Goal: Communication & Community: Answer question/provide support

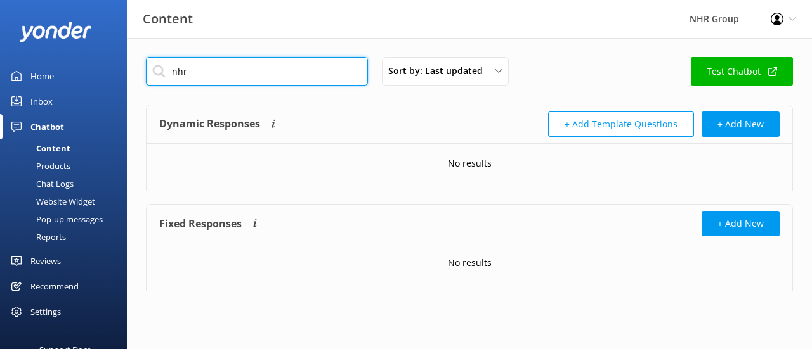
click at [227, 84] on input "nhr" at bounding box center [257, 71] width 222 height 29
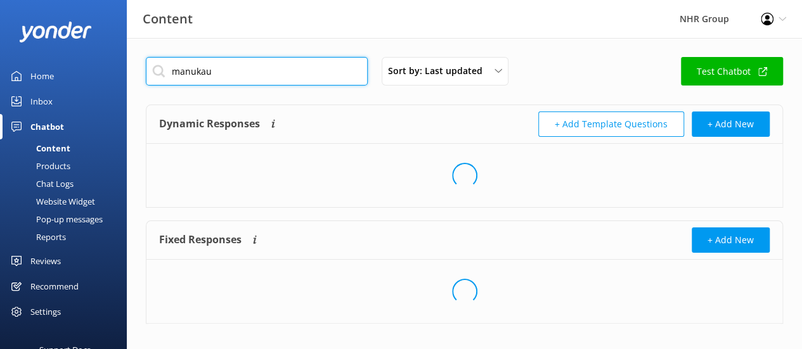
type input "manukau"
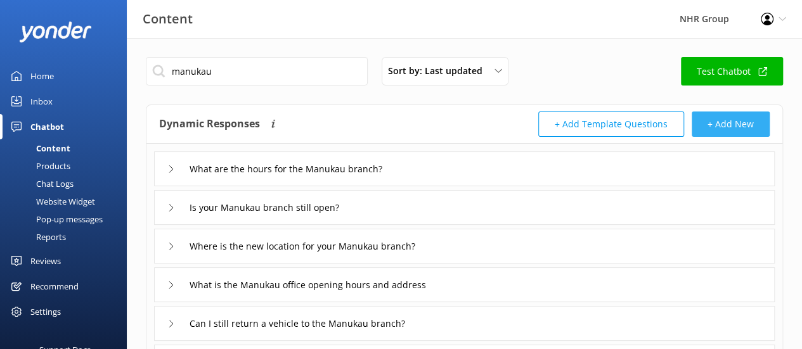
click at [733, 132] on button "+ Add New" at bounding box center [731, 124] width 78 height 25
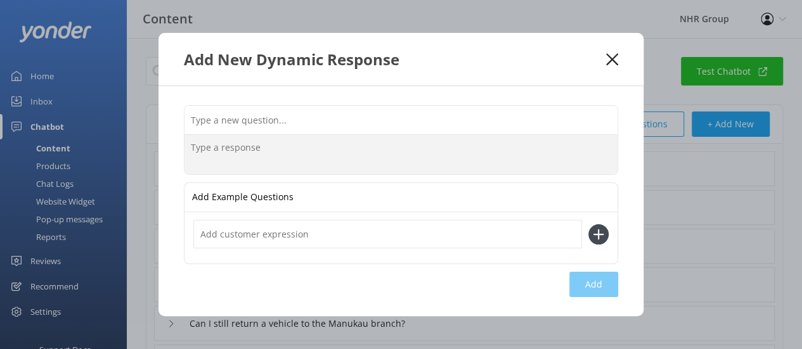
click at [384, 154] on textarea at bounding box center [401, 154] width 433 height 39
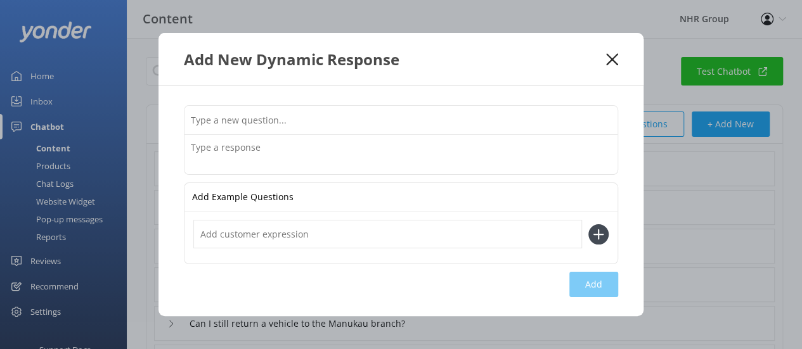
click at [318, 125] on input "text" at bounding box center [401, 120] width 433 height 29
paste input "What is the new address of your Manukau branch?"
type input "What is the new address of your Manukau branch?"
click at [297, 146] on textarea at bounding box center [401, 154] width 433 height 39
click at [607, 60] on icon at bounding box center [612, 59] width 12 height 13
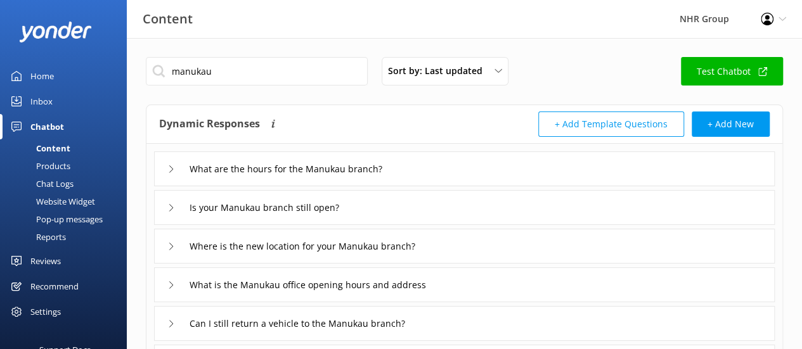
click at [604, 120] on button "+ Add Template Questions" at bounding box center [611, 124] width 146 height 25
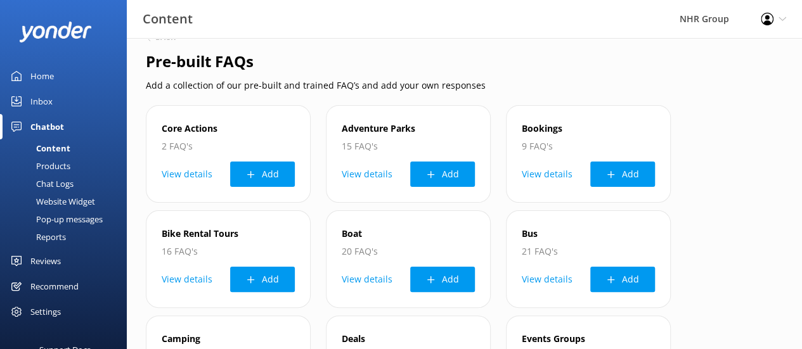
scroll to position [15, 0]
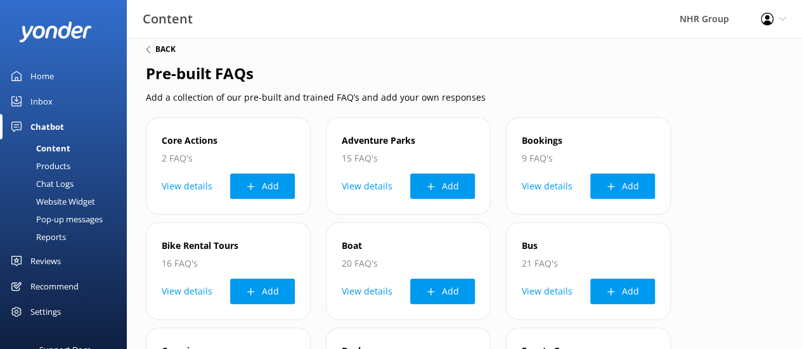
click at [161, 48] on h6 "Back" at bounding box center [165, 50] width 20 height 8
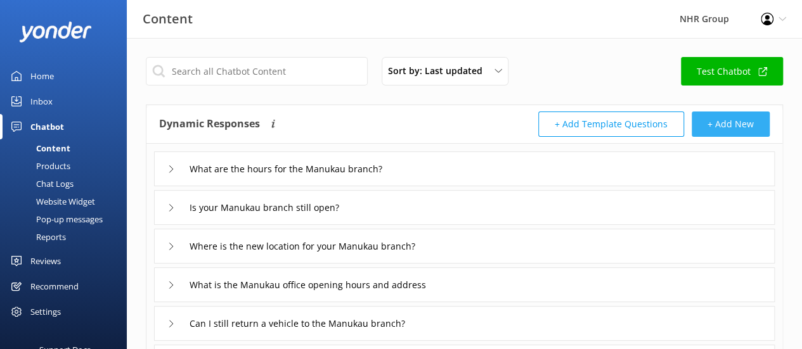
click at [733, 122] on button "+ Add New" at bounding box center [731, 124] width 78 height 25
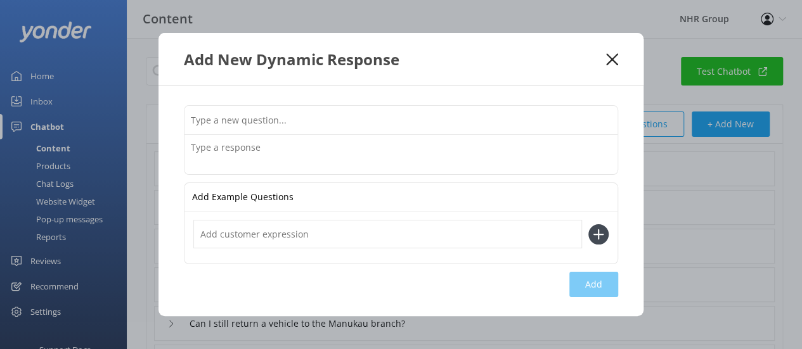
click at [398, 122] on input "text" at bounding box center [401, 120] width 433 height 29
paste input "What is the new address of your Manukau branch?"
type input "What is the new address of your Manukau branch?"
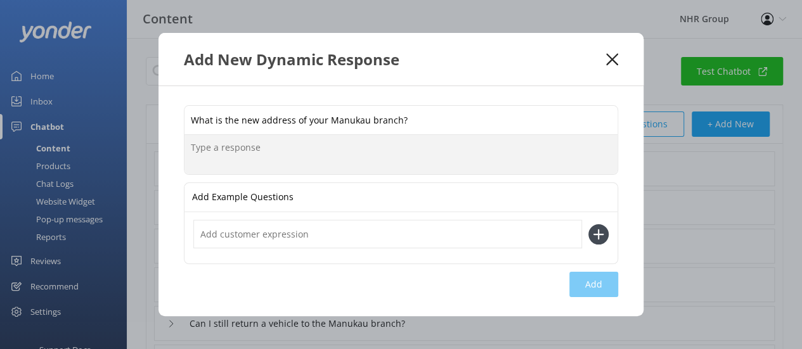
click at [346, 150] on textarea at bounding box center [401, 154] width 433 height 39
paste textarea "[STREET_ADDRESS][PERSON_NAME]"
type textarea "[STREET_ADDRESS][PERSON_NAME]"
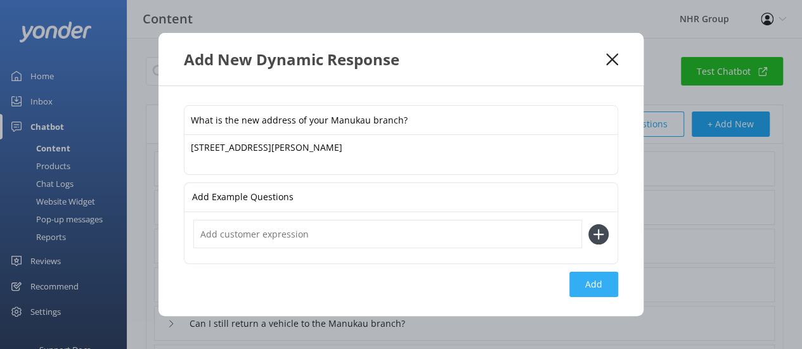
click at [583, 289] on button "Add" at bounding box center [593, 284] width 49 height 25
type input "What is the new address of your Manukau branch?"
type input "What are the hours for the Manukau branch?"
type input "Is your Manukau branch still open?"
type input "Where is the new location for your Manukau branch?"
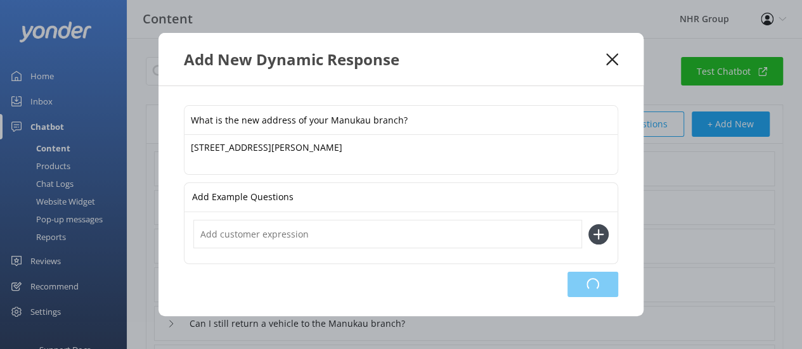
type input "What is the Manukau office opening hours and address"
type input "Can I still return a vehicle to the Manukau branch?"
type input "Can I just walk in to pick up a vehicle at the [GEOGRAPHIC_DATA] location?"
type input "How much does it cost"
type input "Vehicle pictures"
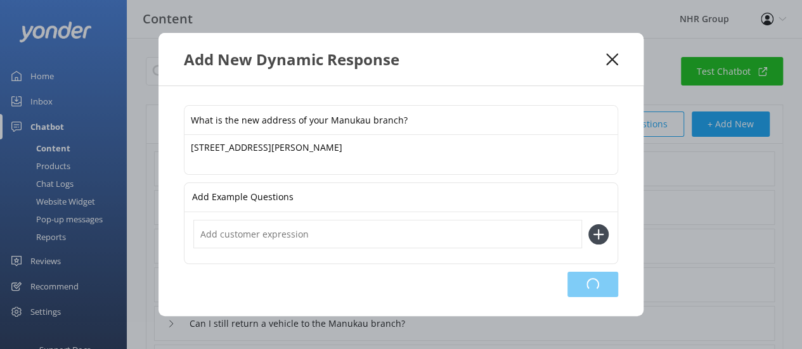
type input "Can I leave my personal car at your yard while I rent?"
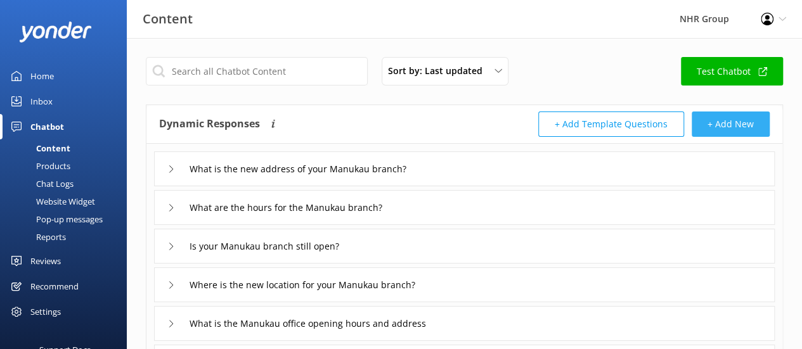
click at [710, 135] on button "+ Add New" at bounding box center [731, 124] width 78 height 25
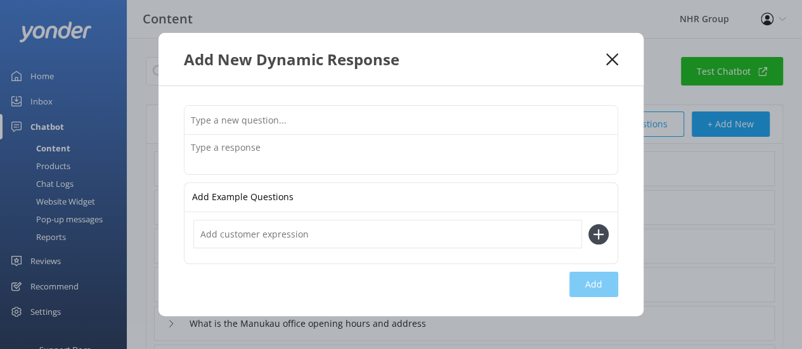
click at [293, 122] on input "text" at bounding box center [401, 120] width 433 height 29
paste input "Has your Manukau location moved?"
type input "Has your Manukau location moved?"
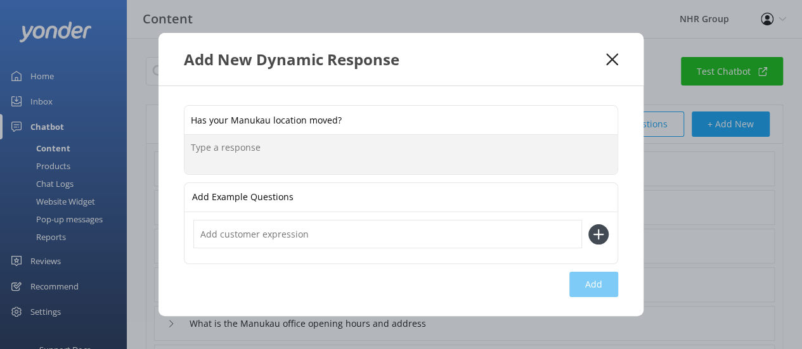
click at [248, 158] on textarea at bounding box center [401, 154] width 433 height 39
paste textarea "[STREET_ADDRESS][PERSON_NAME]"
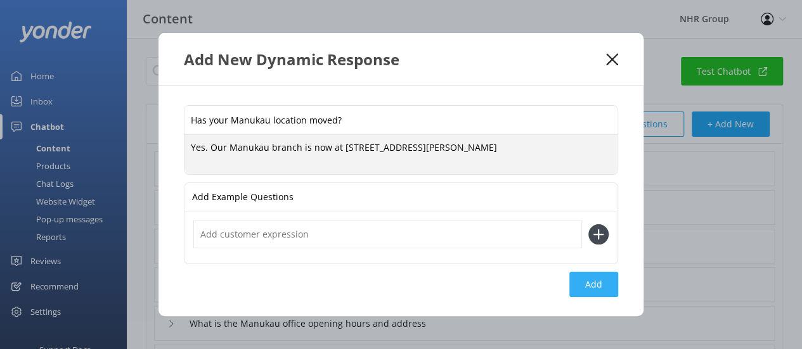
type textarea "Yes. Our Manukau branch is now at [STREET_ADDRESS][PERSON_NAME]"
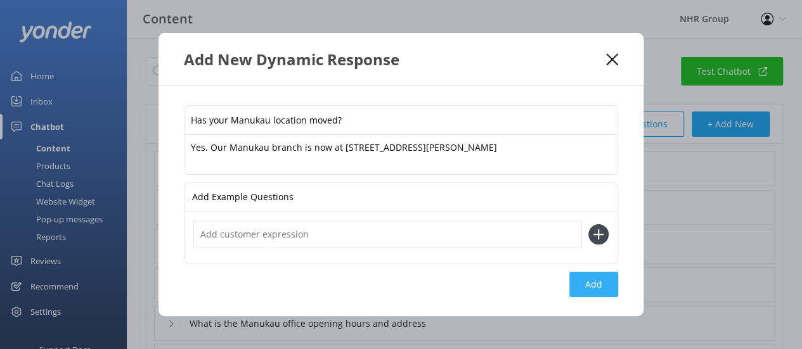
click at [599, 278] on button "Add" at bounding box center [593, 284] width 49 height 25
type input "Has your Manukau location moved?"
type input "What is the new address of your Manukau branch?"
type input "What are the hours for the Manukau branch?"
type input "Is your Manukau branch still open?"
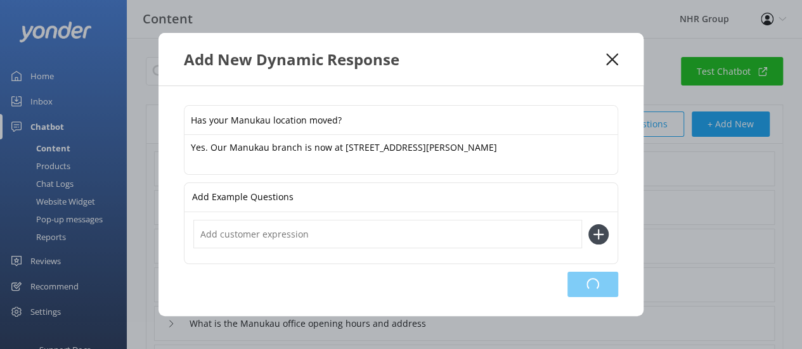
type input "Where is the new location for your Manukau branch?"
type input "What is the Manukau office opening hours and address"
type input "Can I still return a vehicle to the Manukau branch?"
type input "Can I just walk in to pick up a vehicle at the [GEOGRAPHIC_DATA] location?"
type input "How much does it cost"
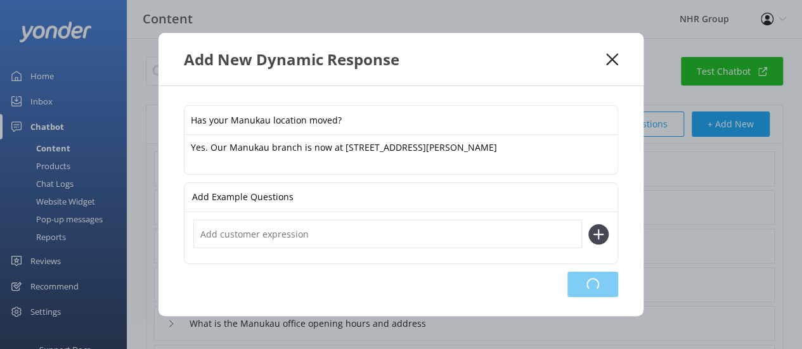
type input "Vehicle pictures"
type input "Can I leave my personal car at your yard while I rent?"
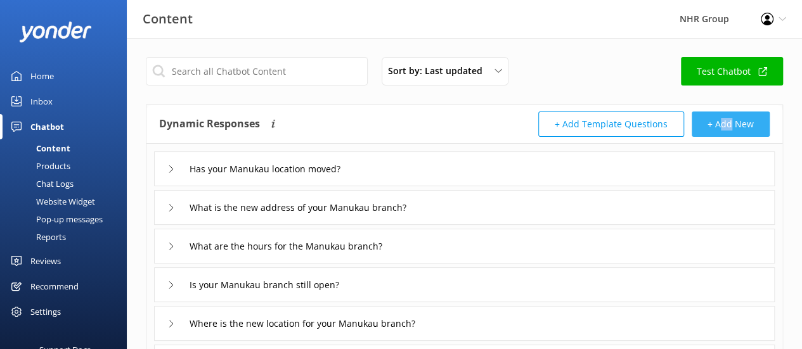
drag, startPoint x: 731, startPoint y: 138, endPoint x: 720, endPoint y: 124, distance: 18.0
click at [720, 124] on div "Dynamic Responses The chatbot will generate a response based on the content inf…" at bounding box center [464, 124] width 636 height 39
click at [720, 124] on button "+ Add New" at bounding box center [731, 124] width 78 height 25
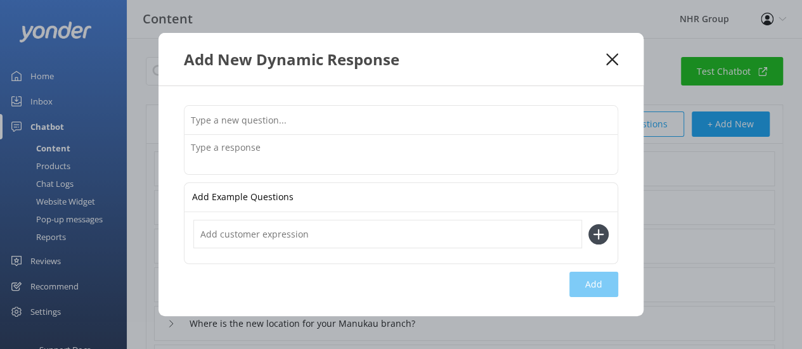
click at [312, 129] on input "text" at bounding box center [401, 120] width 433 height 29
paste input "Where is your Manukau office now?"
type input "Where is your Manukau office now?"
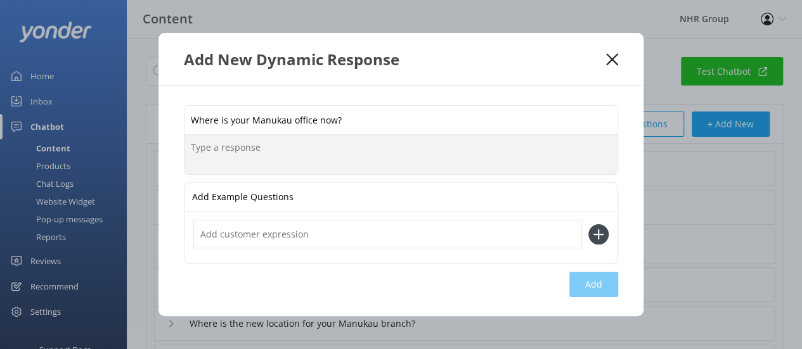
click at [352, 144] on textarea at bounding box center [401, 154] width 433 height 39
paste textarea "[STREET_ADDRESS][PERSON_NAME]"
type textarea "[STREET_ADDRESS][PERSON_NAME]"
click at [586, 273] on button "Add" at bounding box center [593, 284] width 49 height 25
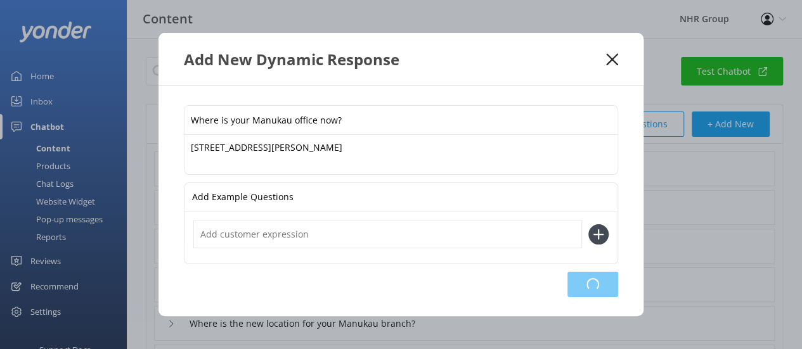
type input "Where is your Manukau office now?"
type input "Has your Manukau location moved?"
type input "What is the new address of your Manukau branch?"
type input "What are the hours for the Manukau branch?"
type input "Is your Manukau branch still open?"
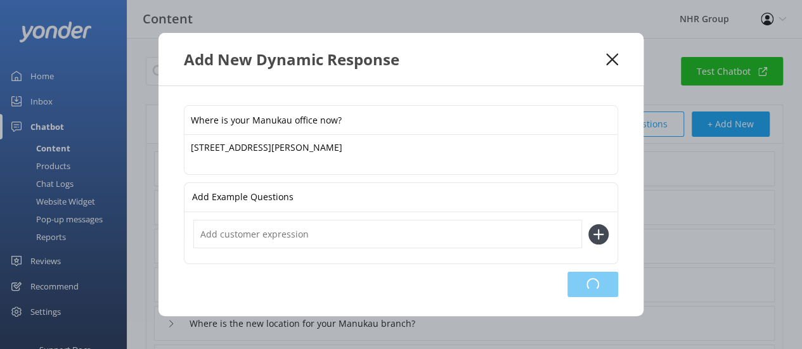
type input "Where is the new location for your Manukau branch?"
type input "What is the Manukau office opening hours and address"
type input "Can I still return a vehicle to the Manukau branch?"
type input "Can I just walk in to pick up a vehicle at the [GEOGRAPHIC_DATA] location?"
type input "How much does it cost"
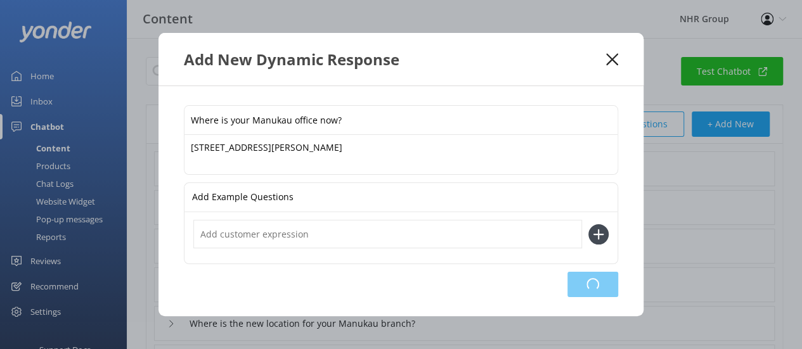
type input "Vehicle pictures"
type input "Can I leave my personal car at your yard while I rent?"
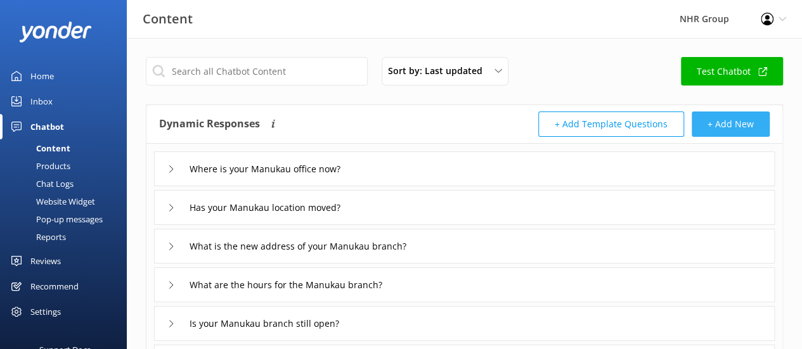
click at [718, 114] on button "+ Add New" at bounding box center [731, 124] width 78 height 25
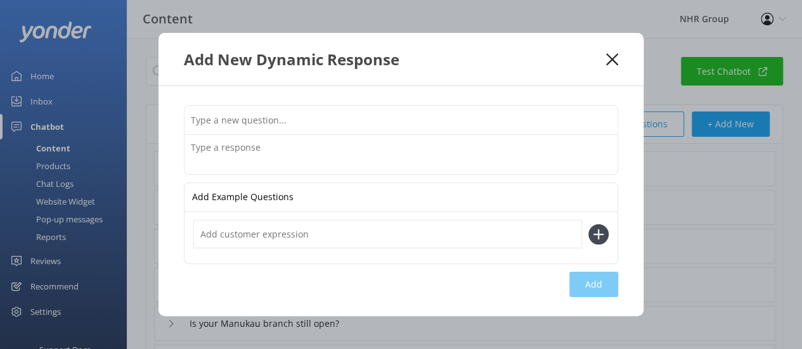
click at [280, 119] on input "text" at bounding box center [401, 120] width 433 height 29
paste input "What's the updated address for Manukau pick-up/drop-off?"
type input "What's the updated address for Manukau pick-up/drop-off?"
click at [228, 146] on textarea at bounding box center [401, 154] width 433 height 39
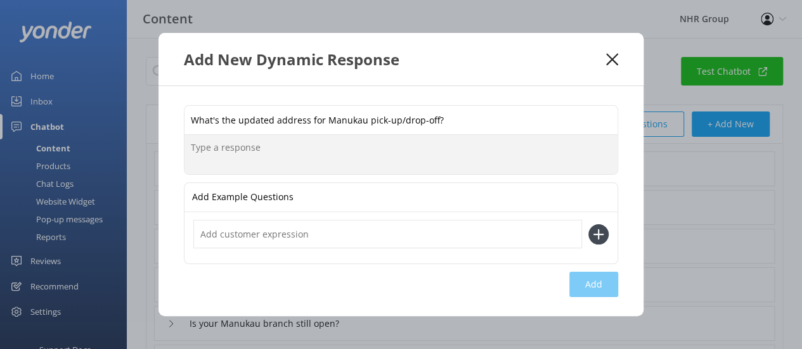
paste textarea "[STREET_ADDRESS][PERSON_NAME]"
click at [204, 145] on textarea "[STREET_ADDRESS][PERSON_NAME]" at bounding box center [401, 154] width 433 height 39
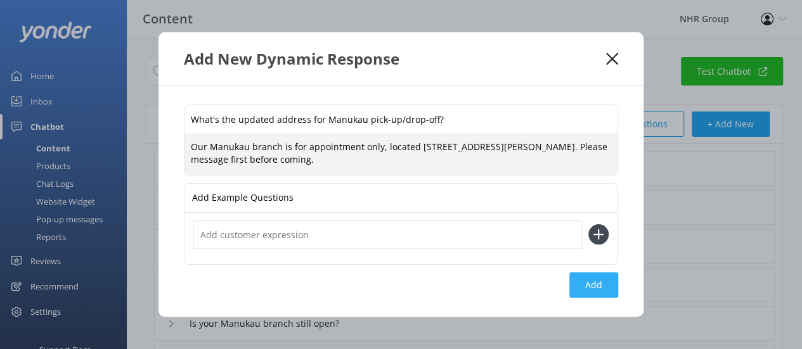
type textarea "Our Manukau branch is for appointment only, located [STREET_ADDRESS][PERSON_NAM…"
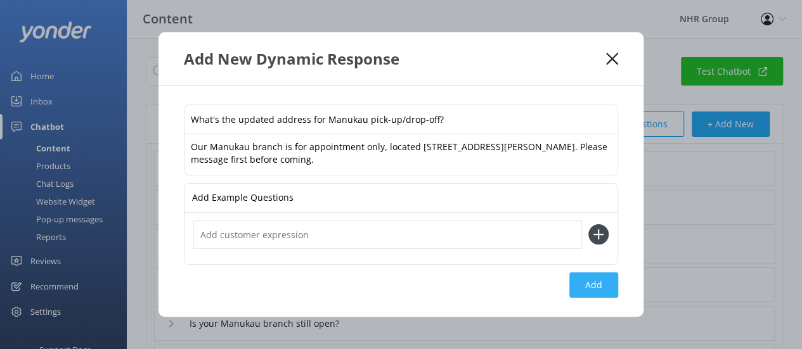
click at [586, 276] on button "Add" at bounding box center [593, 285] width 49 height 25
type input "What's the updated address for Manukau pick-up/drop-off?"
type input "Where is your Manukau office now?"
type input "Has your Manukau location moved?"
type input "What is the new address of your Manukau branch?"
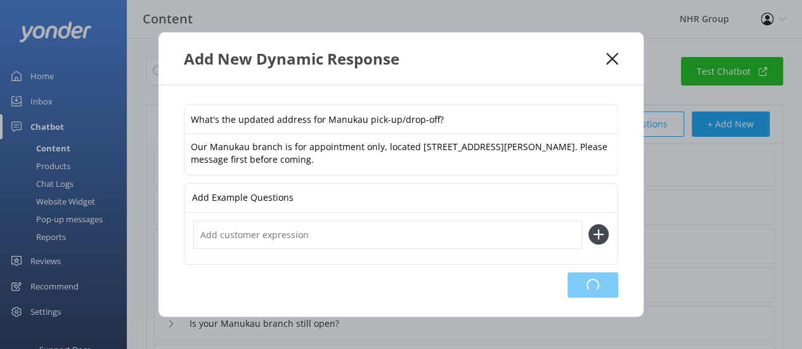
type input "What are the hours for the Manukau branch?"
type input "Is your Manukau branch still open?"
type input "Where is the new location for your Manukau branch?"
type input "What is the Manukau office opening hours and address"
type input "Can I still return a vehicle to the Manukau branch?"
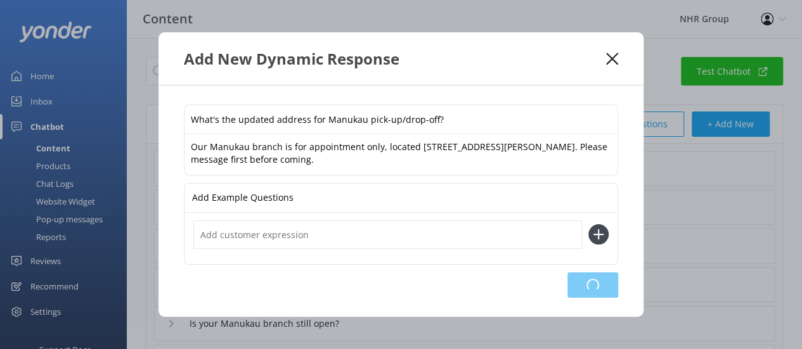
type input "Can I just walk in to pick up a vehicle at the [GEOGRAPHIC_DATA] location?"
type input "How much does it cost"
type input "Vehicle pictures"
type input "Can I leave my personal car at your yard while I rent?"
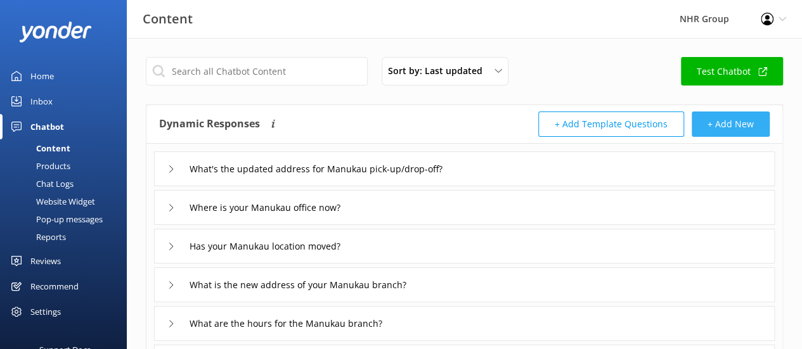
click at [711, 128] on button "+ Add New" at bounding box center [731, 124] width 78 height 25
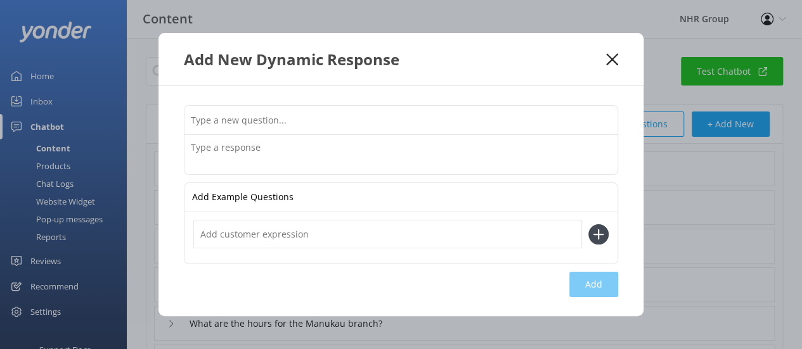
click at [331, 127] on input "text" at bounding box center [401, 120] width 433 height 29
paste input "Is the [GEOGRAPHIC_DATA] location still open?"
type input "Is the [GEOGRAPHIC_DATA] location still open?"
paste input "Can I still return my car to the old Manukau address?"
type input "Can I still return my car to the old Manukau address?"
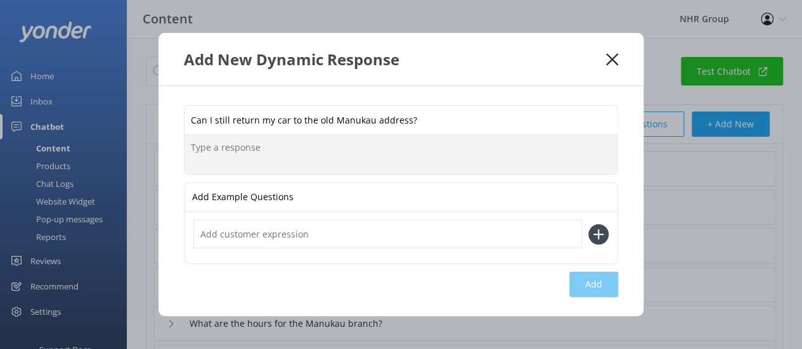
click at [302, 157] on textarea at bounding box center [401, 154] width 433 height 39
paste textarea "[STREET_ADDRESS][PERSON_NAME]"
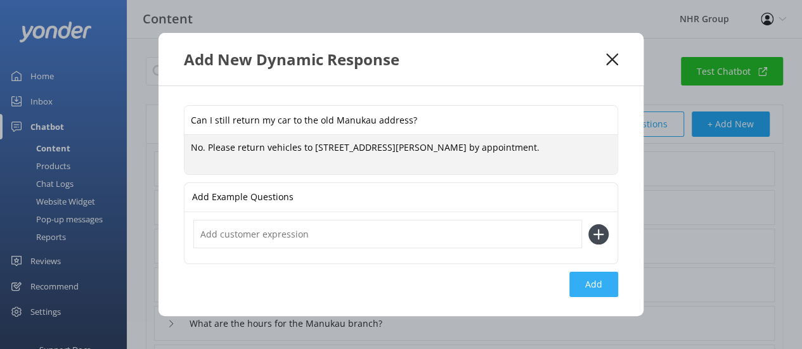
type textarea "No. Please return vehicles to [STREET_ADDRESS][PERSON_NAME] by appointment."
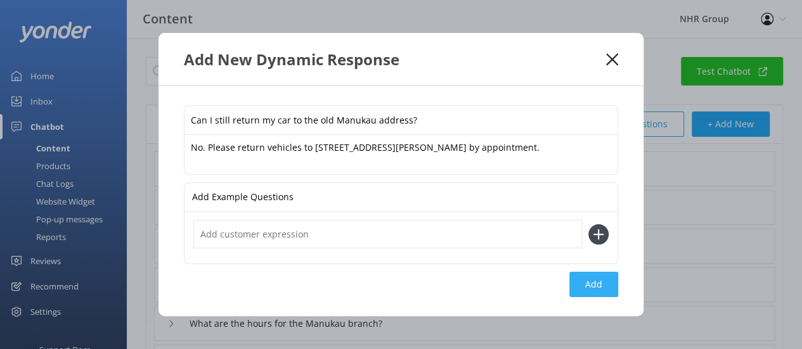
click at [591, 277] on button "Add" at bounding box center [593, 284] width 49 height 25
type input "Can I still return my car to the old Manukau address?"
type input "What's the updated address for Manukau pick-up/drop-off?"
type input "Where is your Manukau office now?"
type input "Has your Manukau location moved?"
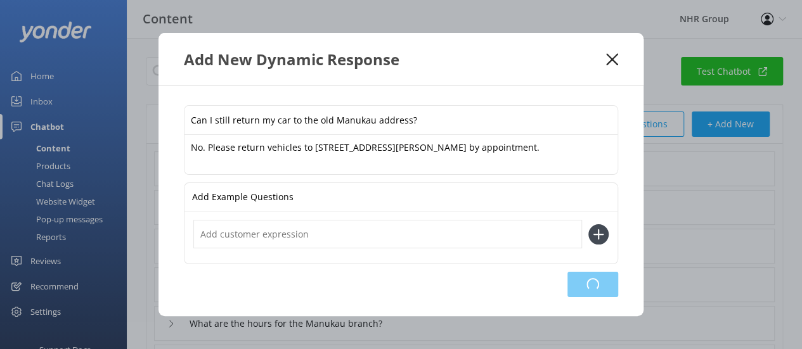
type input "What is the new address of your Manukau branch?"
type input "What are the hours for the Manukau branch?"
type input "Is your Manukau branch still open?"
type input "Where is the new location for your Manukau branch?"
type input "What is the Manukau office opening hours and address"
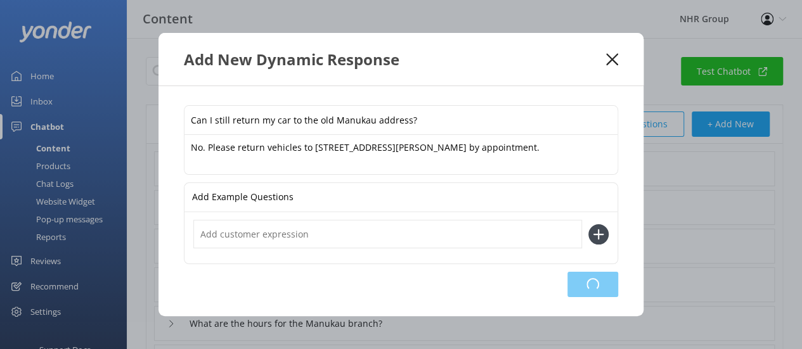
type input "Can I still return a vehicle to the Manukau branch?"
type input "Can I just walk in to pick up a vehicle at the [GEOGRAPHIC_DATA] location?"
type input "How much does it cost"
type input "Vehicle pictures"
type input "Can I leave my personal car at your yard while I rent?"
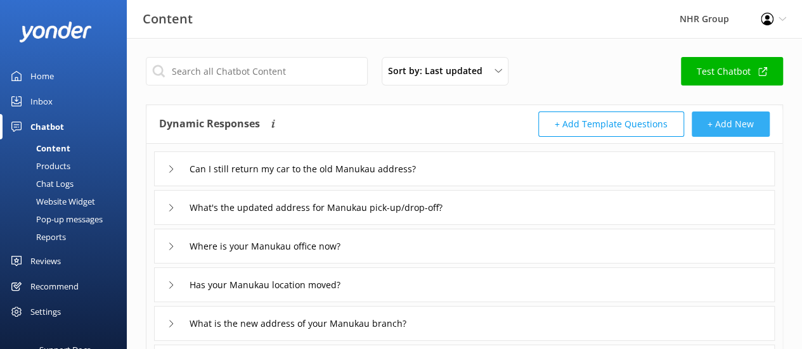
click at [730, 120] on button "+ Add New" at bounding box center [731, 124] width 78 height 25
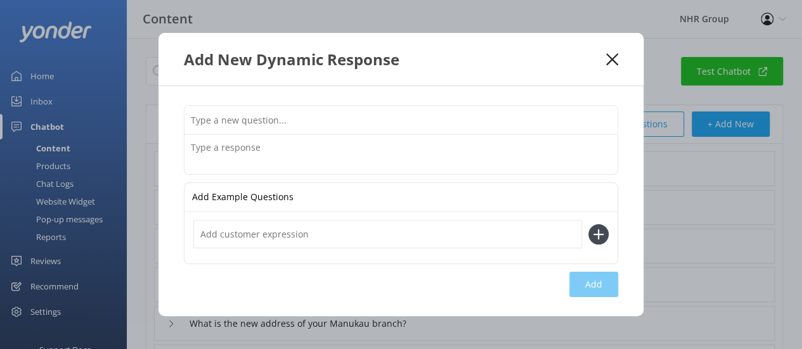
click at [330, 117] on input "text" at bounding box center [401, 120] width 433 height 29
paste input "I booked a car from [GEOGRAPHIC_DATA] — which address should I go to?"
type input "I booked a car from [GEOGRAPHIC_DATA] — which address should I go to?"
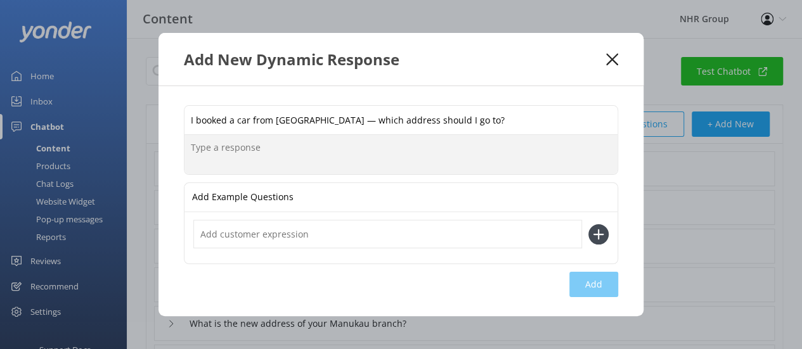
click at [315, 153] on textarea at bounding box center [401, 154] width 433 height 39
paste textarea "[STREET_ADDRESS][PERSON_NAME]"
type textarea "[STREET_ADDRESS][PERSON_NAME]"
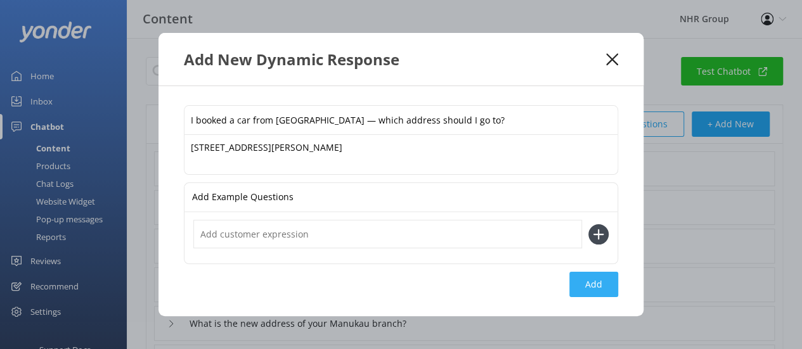
click at [602, 282] on button "Add" at bounding box center [593, 284] width 49 height 25
type input "I booked a car from [GEOGRAPHIC_DATA] — which address should I go to?"
type input "Can I still return my car to the old Manukau address?"
type input "What's the updated address for Manukau pick-up/drop-off?"
type input "Where is your Manukau office now?"
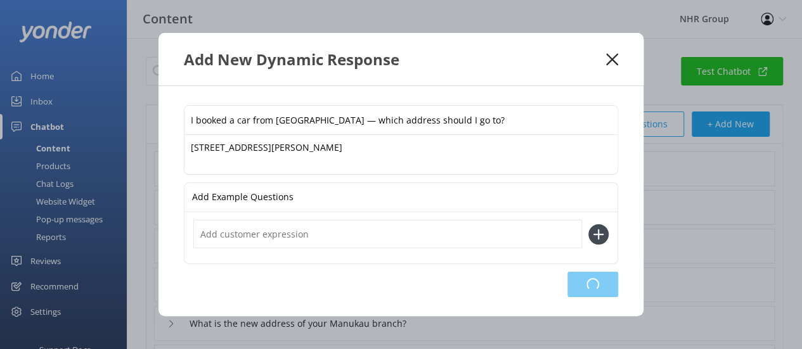
type input "Has your Manukau location moved?"
type input "What is the new address of your Manukau branch?"
type input "What are the hours for the Manukau branch?"
type input "Is your Manukau branch still open?"
type input "Where is the new location for your Manukau branch?"
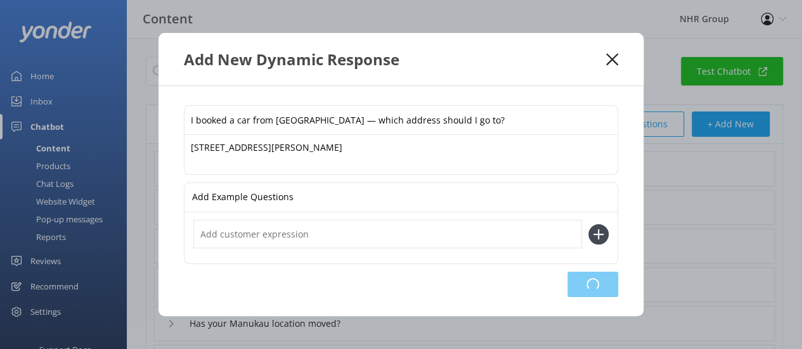
type input "What is the Manukau office opening hours and address"
type input "Can I still return a vehicle to the Manukau branch?"
type input "Can I just walk in to pick up a vehicle at the [GEOGRAPHIC_DATA] location?"
type input "How much does it cost"
type input "Vehicle pictures"
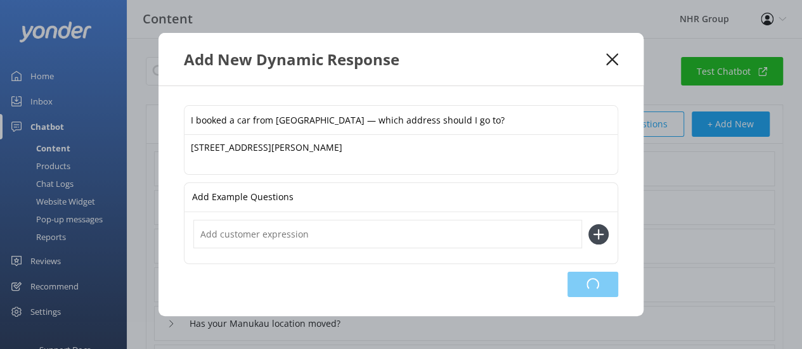
type input "Can I leave my personal car at your yard while I rent?"
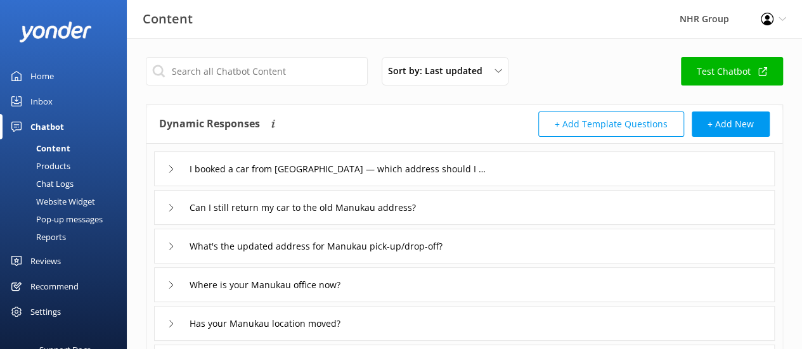
click at [710, 139] on div "Dynamic Responses The chatbot will generate a response based on the content inf…" at bounding box center [464, 124] width 636 height 39
click at [721, 132] on button "+ Add New" at bounding box center [731, 124] width 78 height 25
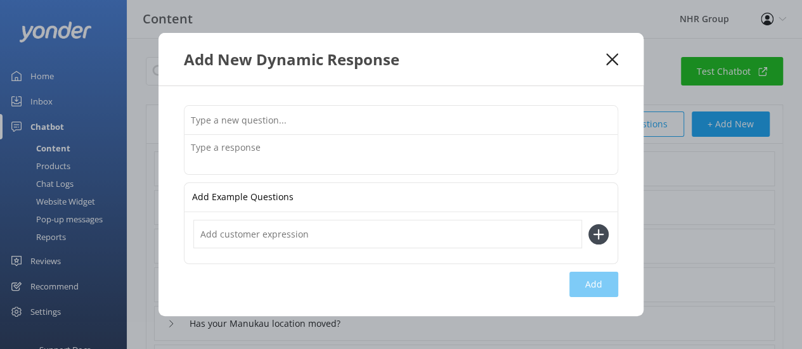
click at [284, 120] on input "text" at bounding box center [401, 120] width 433 height 29
paste input "I’m picking up my rental from [GEOGRAPHIC_DATA] — where do I go now?"
type input "I’m picking up my rental from [GEOGRAPHIC_DATA] — where do I go now?"
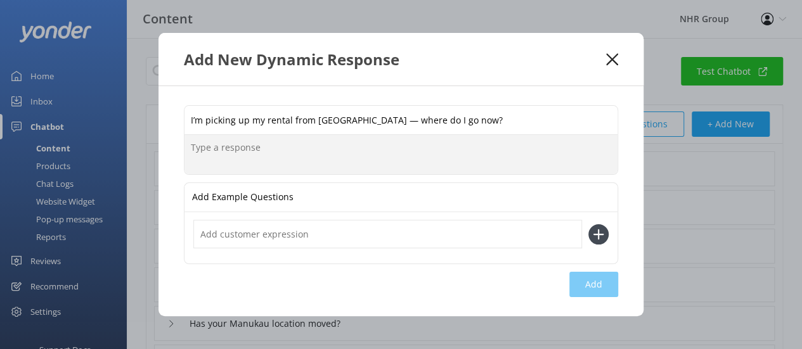
click at [283, 166] on textarea at bounding box center [401, 154] width 433 height 39
paste textarea "[STREET_ADDRESS][PERSON_NAME]"
type textarea "[STREET_ADDRESS][PERSON_NAME]"
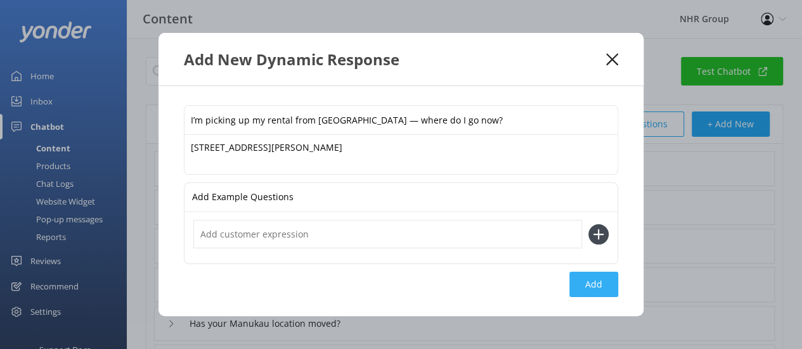
click at [591, 280] on button "Add" at bounding box center [593, 284] width 49 height 25
type input "I’m picking up my rental from [GEOGRAPHIC_DATA] — where do I go now?"
type input "I booked a car from [GEOGRAPHIC_DATA] — which address should I go to?"
type input "Can I still return my car to the old Manukau address?"
type input "What's the updated address for Manukau pick-up/drop-off?"
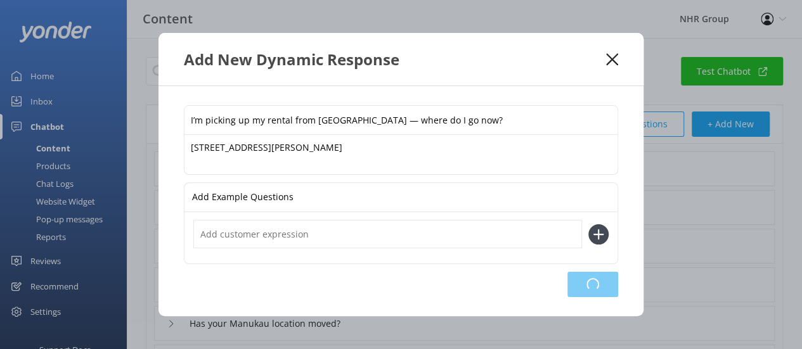
type input "Where is your Manukau office now?"
type input "Has your Manukau location moved?"
type input "What is the new address of your Manukau branch?"
type input "What are the hours for the Manukau branch?"
type input "Is your Manukau branch still open?"
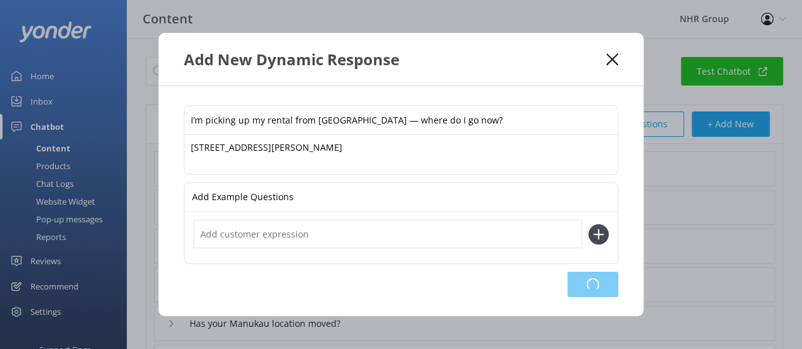
type input "Where is the new location for your Manukau branch?"
type input "What is the Manukau office opening hours and address"
type input "Can I still return a vehicle to the Manukau branch?"
type input "Can I just walk in to pick up a vehicle at the [GEOGRAPHIC_DATA] location?"
type input "How much does it cost"
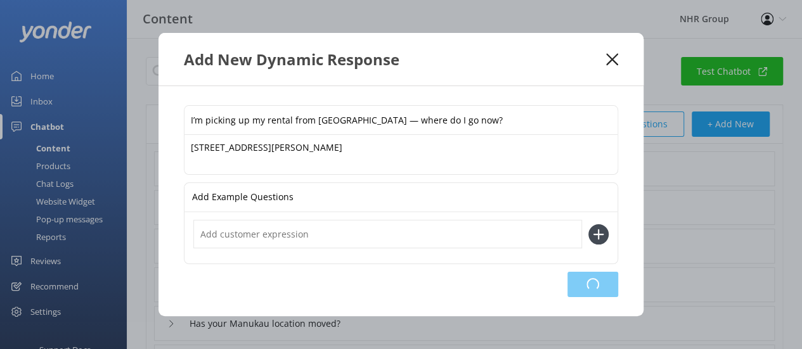
type input "Vehicle pictures"
type input "Can I leave my personal car at your yard while I rent?"
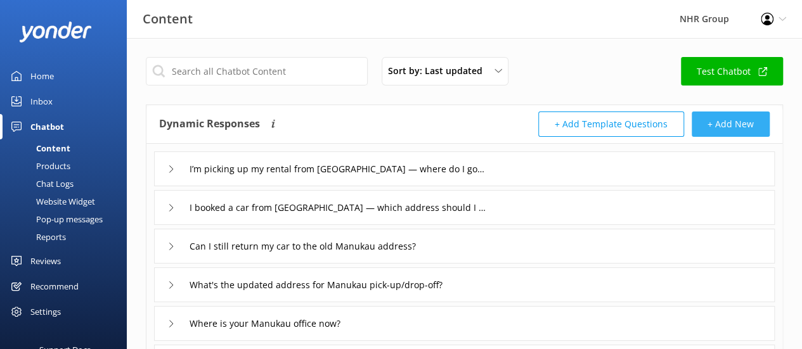
click at [704, 130] on button "+ Add New" at bounding box center [731, 124] width 78 height 25
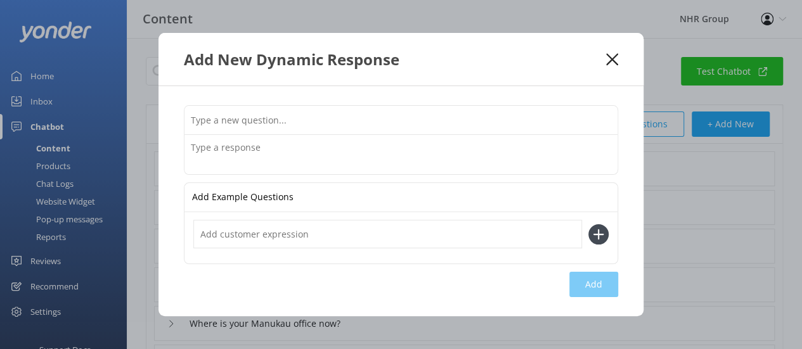
click at [334, 116] on input "text" at bounding box center [401, 120] width 433 height 29
type input "v"
paste input "Can you send me directions to the [GEOGRAPHIC_DATA] branch?"
drag, startPoint x: 334, startPoint y: 116, endPoint x: 296, endPoint y: 150, distance: 51.7
click at [296, 150] on div "Can you send me directions to the [GEOGRAPHIC_DATA] branch?" at bounding box center [401, 140] width 434 height 70
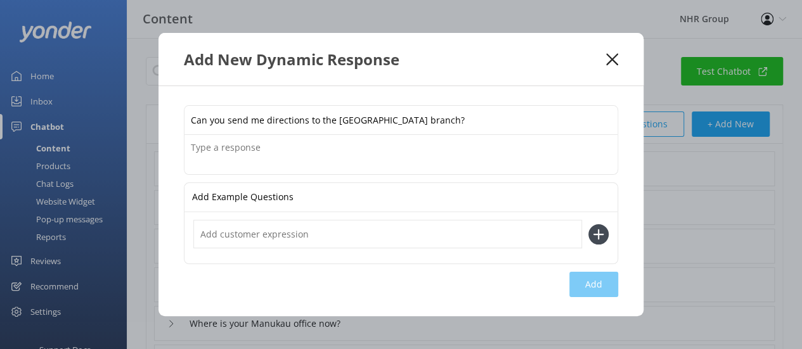
type input "Can you send me directions to the [GEOGRAPHIC_DATA] branch?"
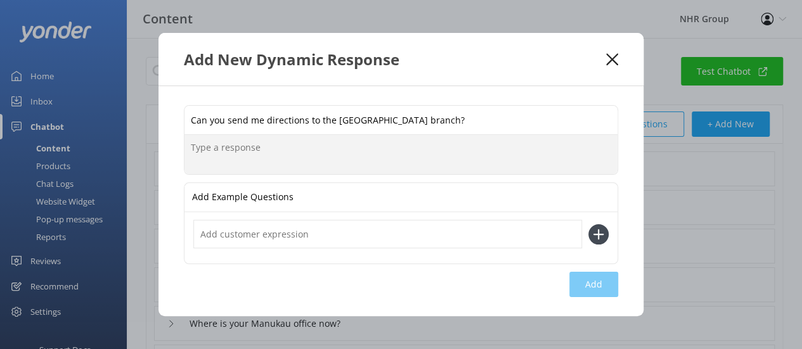
click at [296, 150] on textarea at bounding box center [401, 154] width 433 height 39
paste textarea "[URL][DOMAIN_NAME]"
click at [189, 150] on textarea "[URL][DOMAIN_NAME]" at bounding box center [401, 154] width 433 height 39
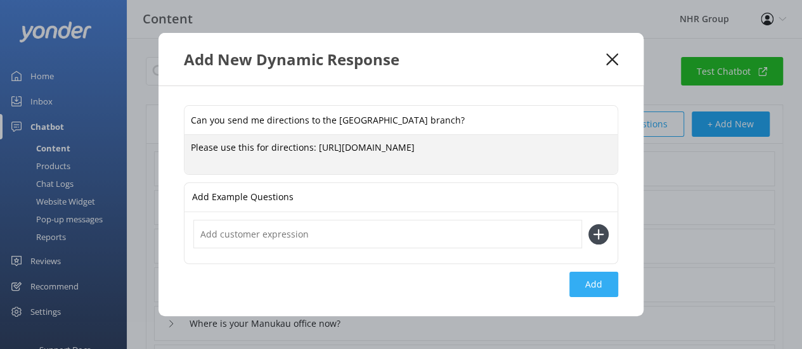
type textarea "Please use this for directions: [URL][DOMAIN_NAME]"
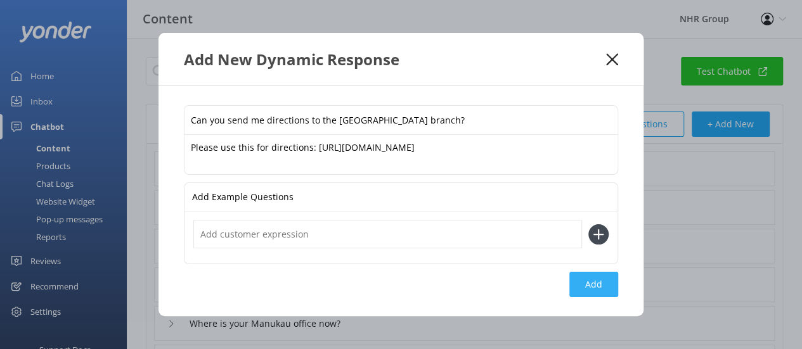
click at [597, 285] on button "Add" at bounding box center [593, 284] width 49 height 25
type input "Can you send me directions to the [GEOGRAPHIC_DATA] branch?"
type input "I’m picking up my rental from [GEOGRAPHIC_DATA] — where do I go now?"
type input "I booked a car from [GEOGRAPHIC_DATA] — which address should I go to?"
type input "Can I still return my car to the old Manukau address?"
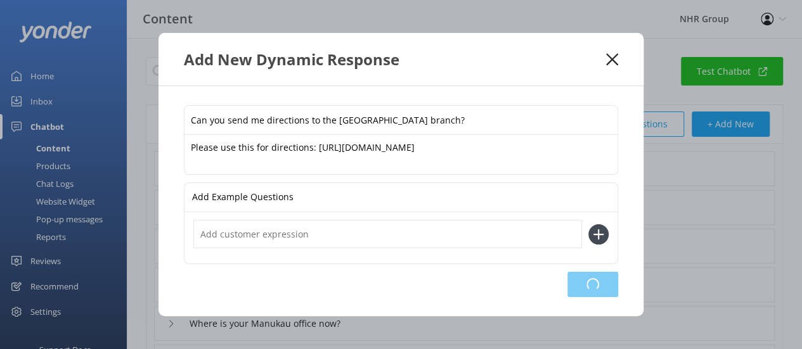
type input "What's the updated address for Manukau pick-up/drop-off?"
type input "Where is your Manukau office now?"
type input "Has your Manukau location moved?"
type input "What is the new address of your Manukau branch?"
type input "What are the hours for the Manukau branch?"
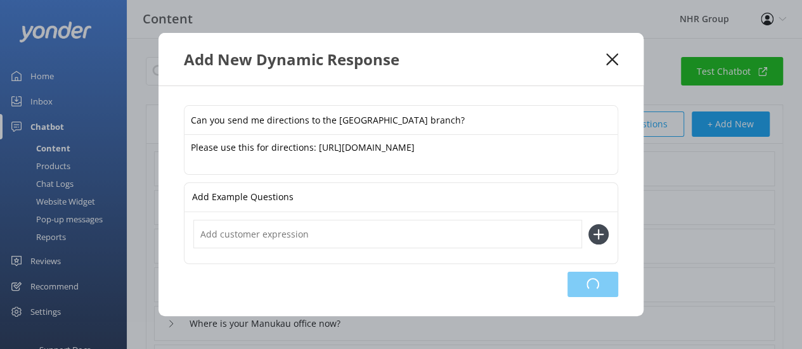
type input "Is your Manukau branch still open?"
type input "Where is the new location for your Manukau branch?"
type input "What is the Manukau office opening hours and address"
type input "Can I still return a vehicle to the Manukau branch?"
type input "Can I just walk in to pick up a vehicle at the [GEOGRAPHIC_DATA] location?"
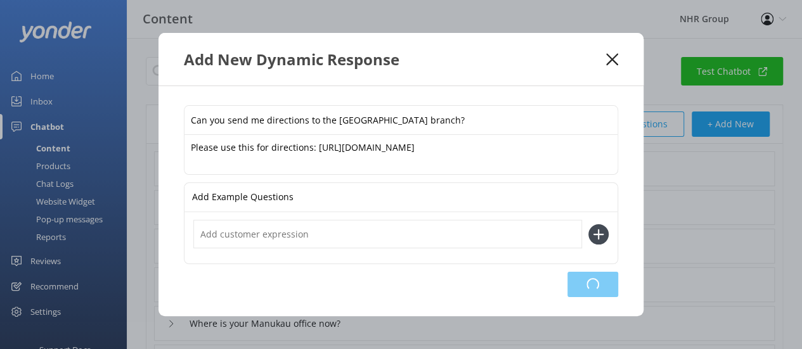
type input "How much does it cost"
type input "Vehicle pictures"
type input "Can I leave my personal car at your yard while I rent?"
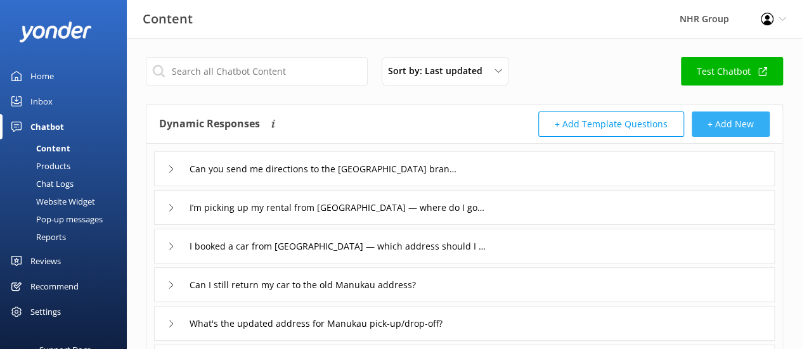
click at [703, 122] on button "+ Add New" at bounding box center [731, 124] width 78 height 25
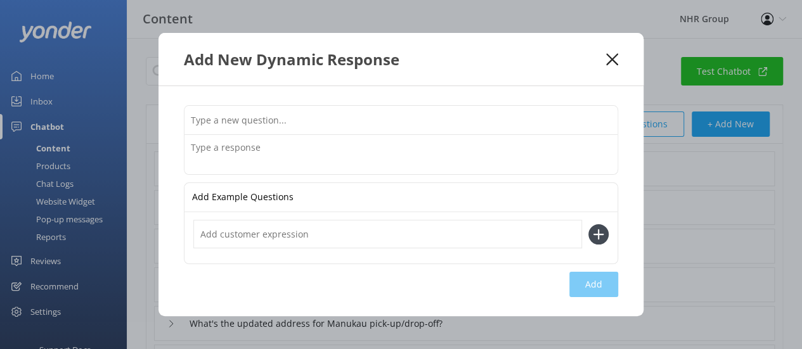
click at [337, 110] on input "text" at bounding box center [401, 120] width 433 height 29
paste input "Are the Manukau branch hours still the same?"
type input "Are the Manukau branch hours still the same?"
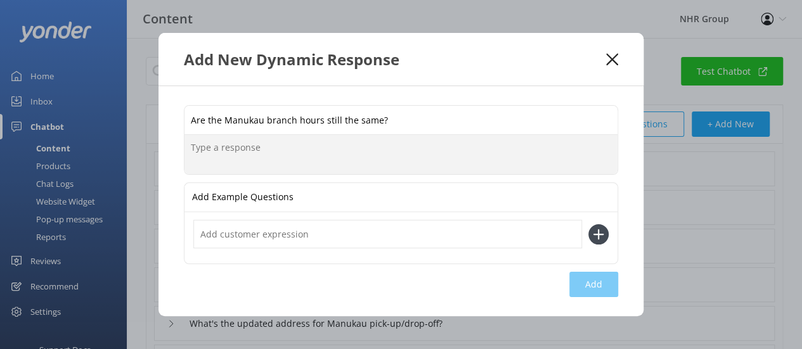
click at [315, 163] on textarea at bounding box center [401, 154] width 433 height 39
type textarea "Yes, but please set an appointment first."
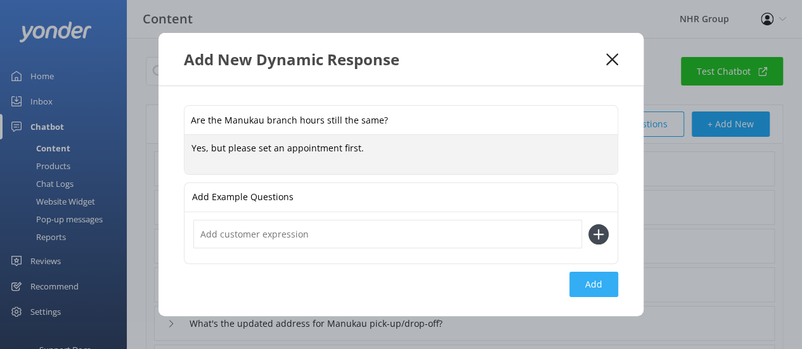
click at [602, 286] on button "Add" at bounding box center [593, 284] width 49 height 25
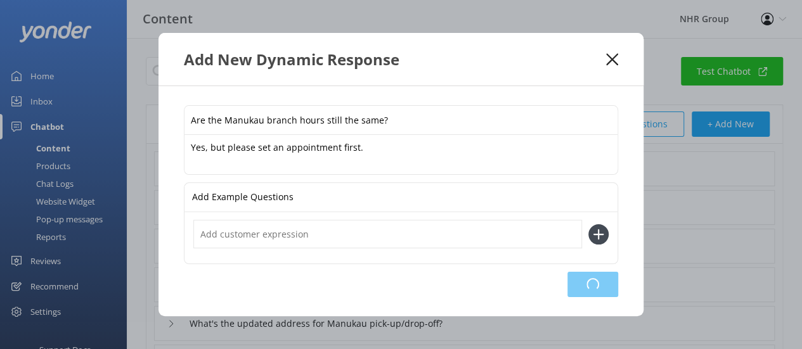
type input "Are the Manukau branch hours still the same?"
type input "Can you send me directions to the [GEOGRAPHIC_DATA] branch?"
type input "I’m picking up my rental from [GEOGRAPHIC_DATA] — where do I go now?"
type input "I booked a car from [GEOGRAPHIC_DATA] — which address should I go to?"
type input "Can I still return my car to the old Manukau address?"
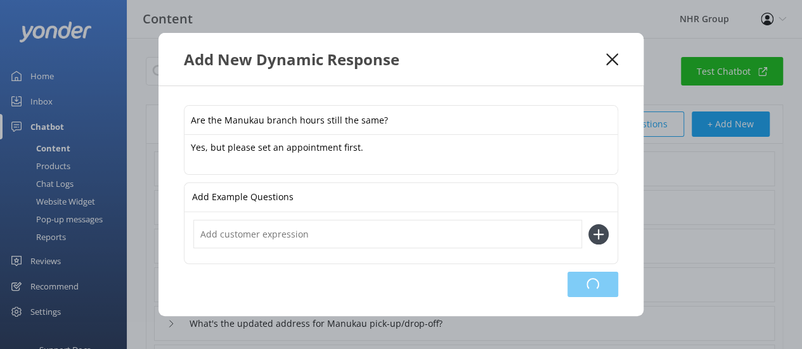
type input "What's the updated address for Manukau pick-up/drop-off?"
type input "Where is your Manukau office now?"
type input "Has your Manukau location moved?"
type input "What is the new address of your Manukau branch?"
type input "What are the hours for the Manukau branch?"
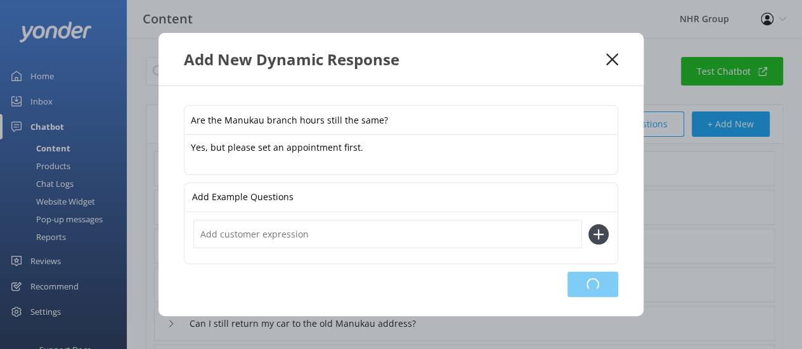
type input "Is your Manukau branch still open?"
type input "Where is the new location for your Manukau branch?"
type input "What is the Manukau office opening hours and address"
type input "Can I still return a vehicle to the Manukau branch?"
type input "Can I just walk in to pick up a vehicle at the [GEOGRAPHIC_DATA] location?"
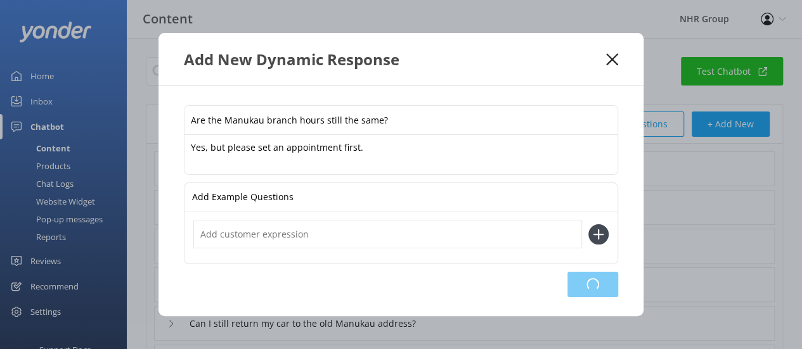
type input "How much does it cost"
type input "Vehicle pictures"
type input "Can I leave my personal car at your yard while I rent?"
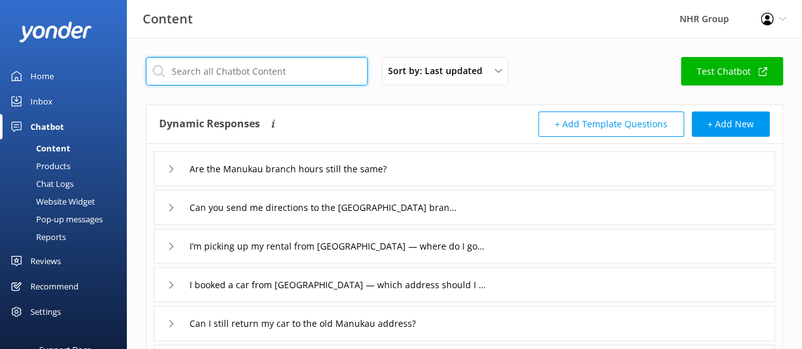
click at [250, 75] on input "text" at bounding box center [257, 71] width 222 height 29
type input "manukau"
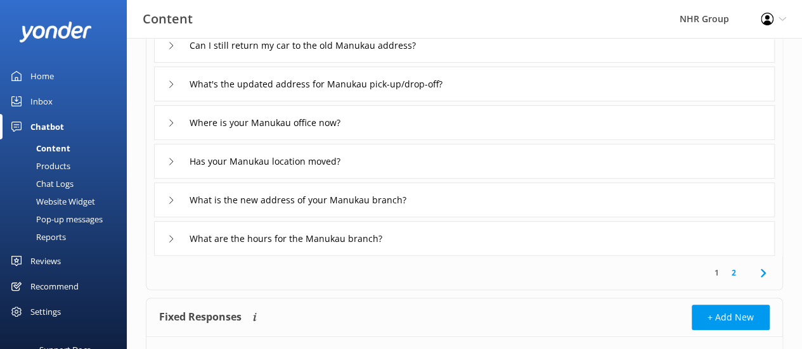
scroll to position [285, 0]
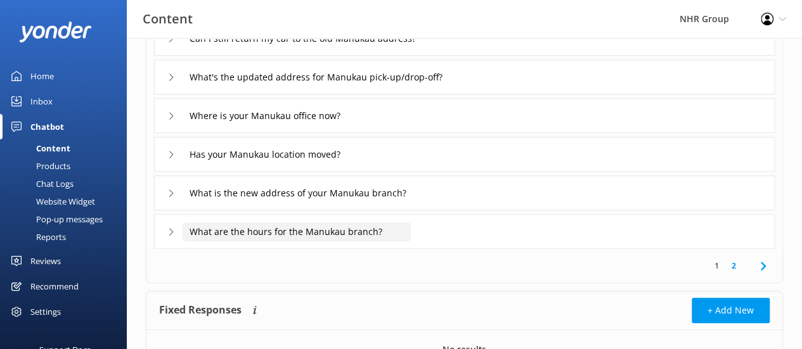
click at [272, 234] on input "What are the hours for the Manukau branch?" at bounding box center [297, 232] width 228 height 19
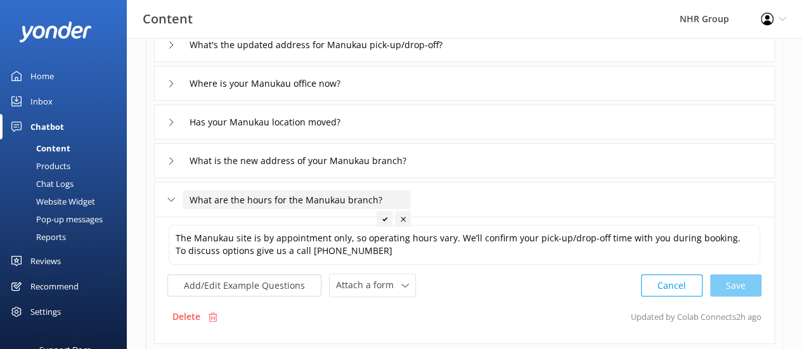
scroll to position [321, 0]
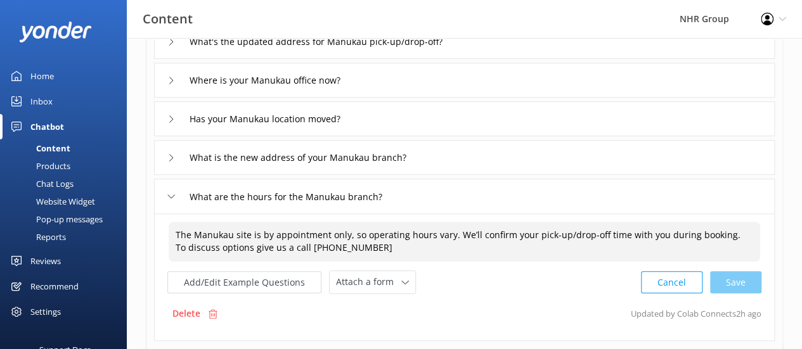
click at [450, 239] on textarea "The Manukau site is by appointment only, so operating hours vary. We’ll confirm…" at bounding box center [465, 242] width 592 height 40
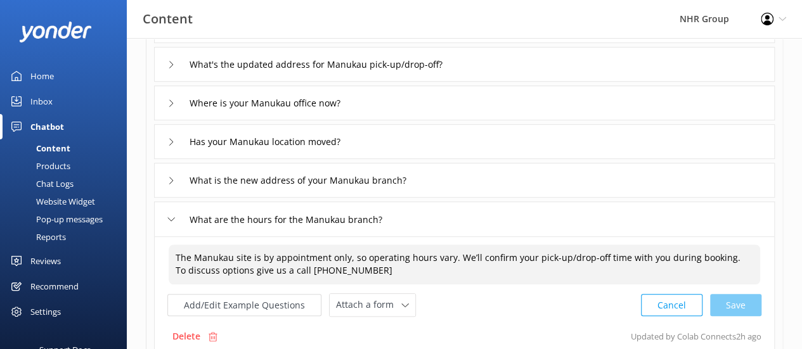
scroll to position [283, 0]
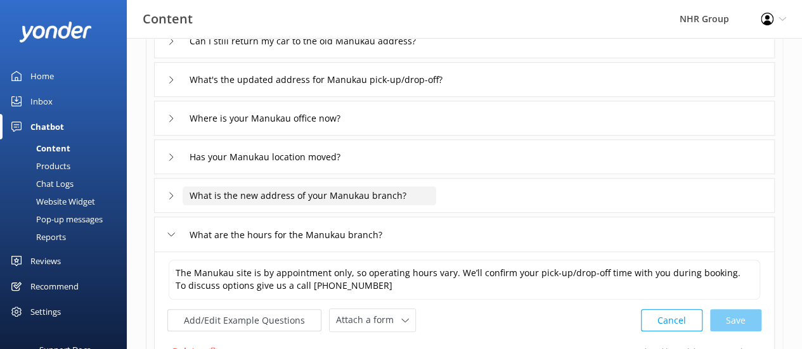
click at [349, 199] on input "What is the new address of your Manukau branch?" at bounding box center [310, 195] width 254 height 19
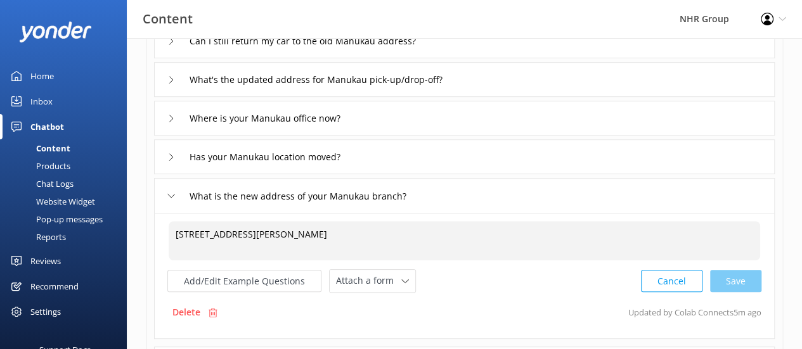
click at [396, 235] on textarea "[STREET_ADDRESS][PERSON_NAME]" at bounding box center [465, 240] width 592 height 39
click at [742, 288] on div "Cancel Loading.." at bounding box center [702, 279] width 120 height 23
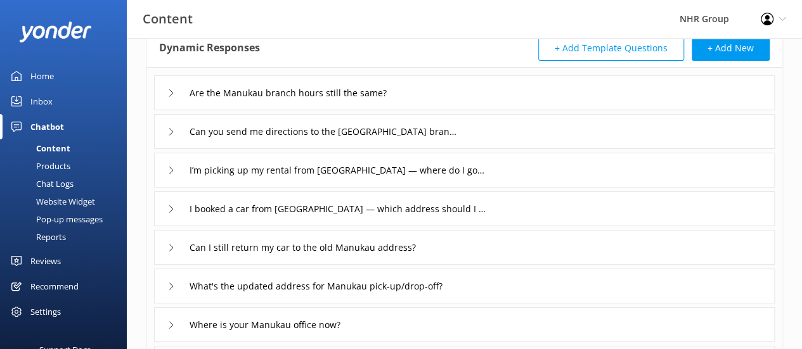
scroll to position [72, 0]
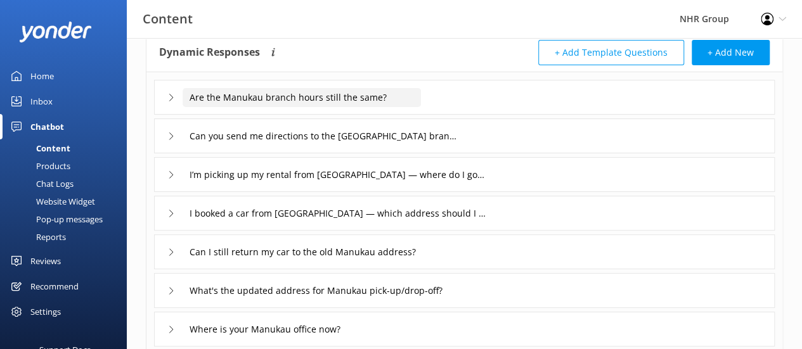
type textarea "[STREET_ADDRESS][PERSON_NAME] -- by appointment only."
click at [407, 103] on input "Are the Manukau branch hours still the same?" at bounding box center [302, 97] width 238 height 19
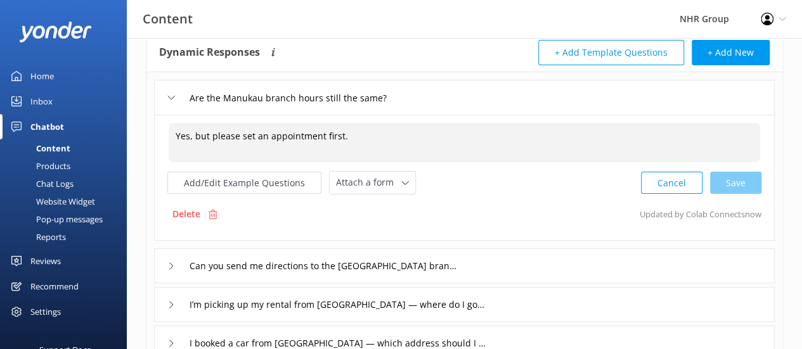
click at [334, 136] on textarea "Yes, but please set an appointment first." at bounding box center [465, 142] width 592 height 39
paste textarea "The Manukau site is by appointment only, so operating hours vary. We’ll confirm…"
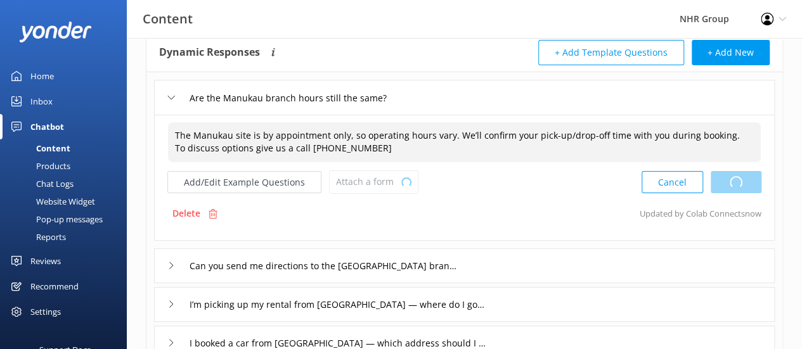
click at [728, 183] on div "Cancel Loading.." at bounding box center [702, 182] width 120 height 23
type textarea "The Manukau site is by appointment only, so operating hours vary. We’ll confirm…"
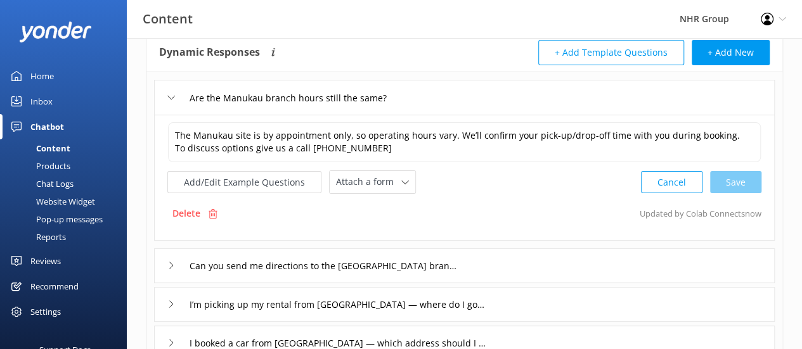
click at [780, 214] on div "Are the Manukau branch hours still the same? The Manukau site is by appointment…" at bounding box center [464, 332] width 636 height 521
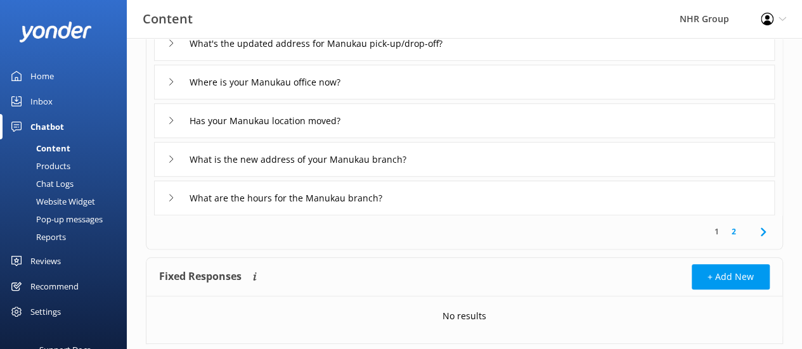
scroll to position [479, 0]
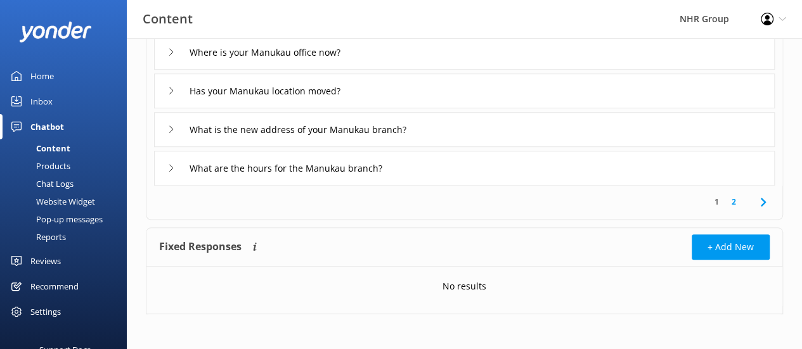
click at [734, 202] on link "2" at bounding box center [733, 202] width 17 height 12
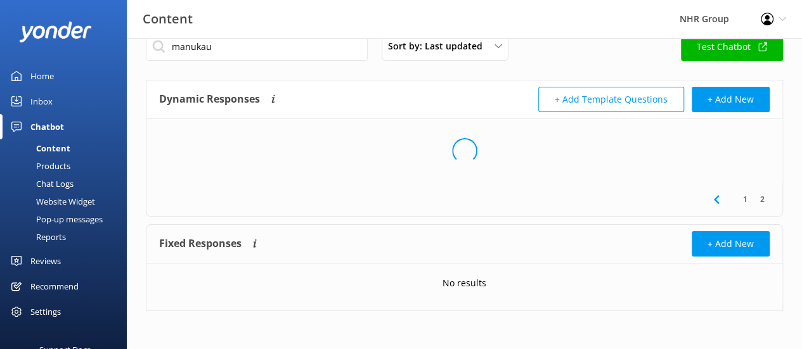
scroll to position [23, 0]
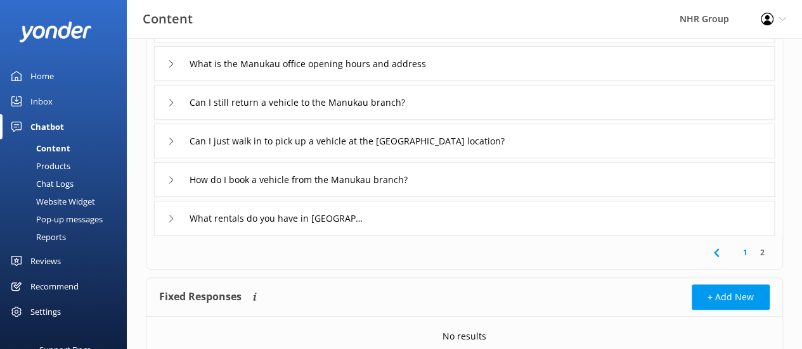
scroll to position [193, 0]
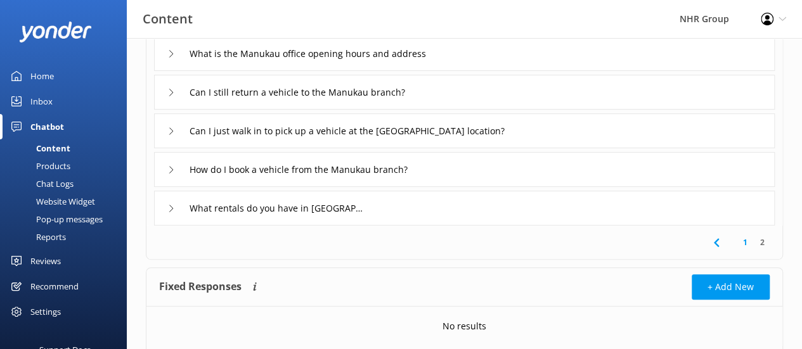
click at [745, 238] on link "1" at bounding box center [745, 243] width 17 height 12
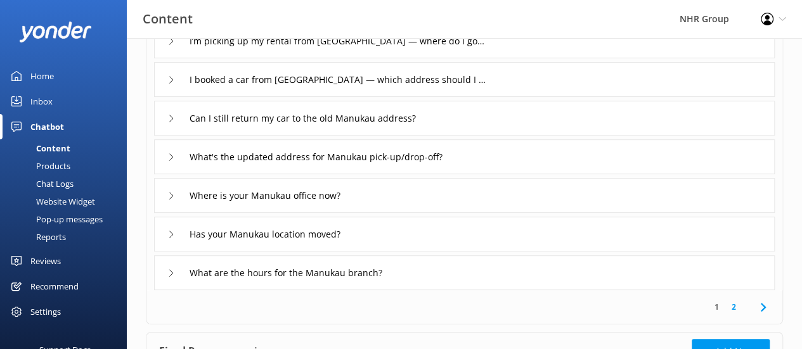
scroll to position [245, 0]
click at [735, 302] on link "2" at bounding box center [733, 306] width 17 height 12
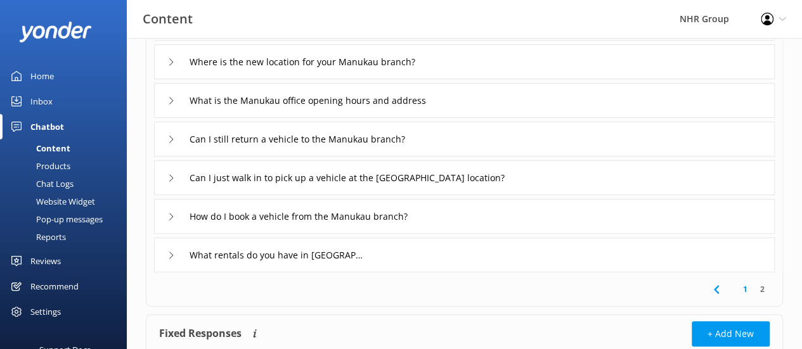
scroll to position [157, 0]
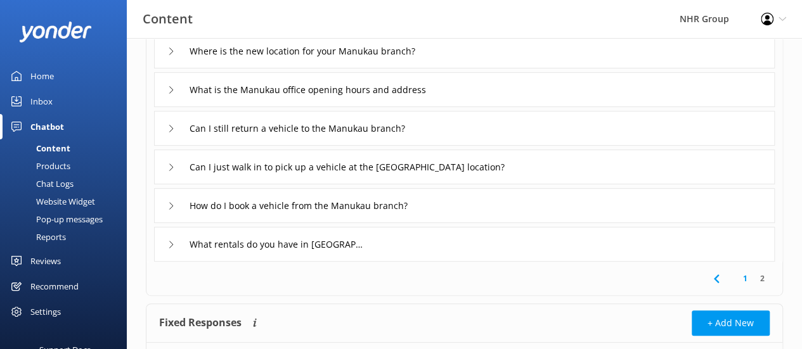
click at [745, 276] on link "1" at bounding box center [745, 279] width 17 height 12
